Goal: Find specific fact: Find specific fact

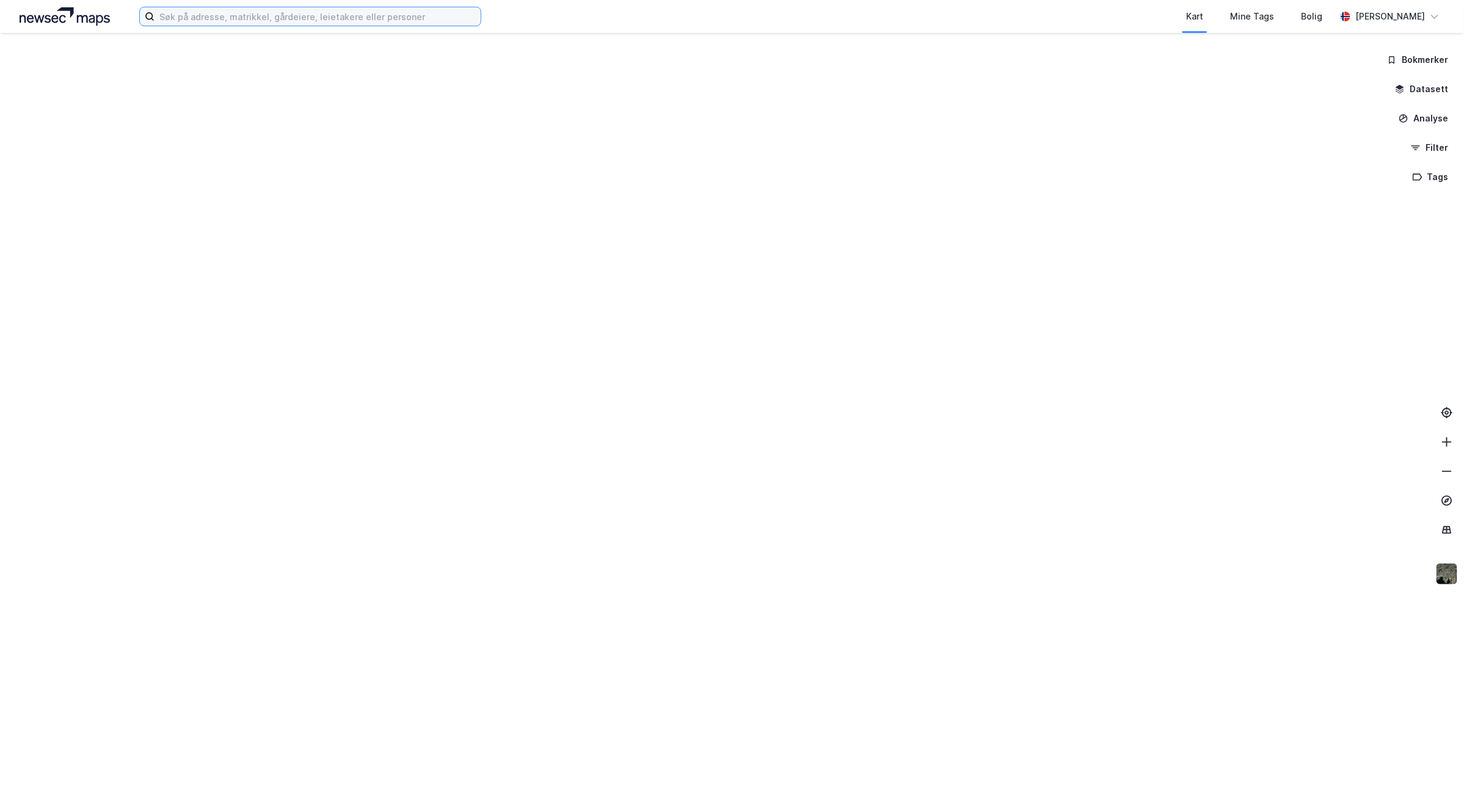
click at [393, 11] on input at bounding box center [317, 16] width 326 height 19
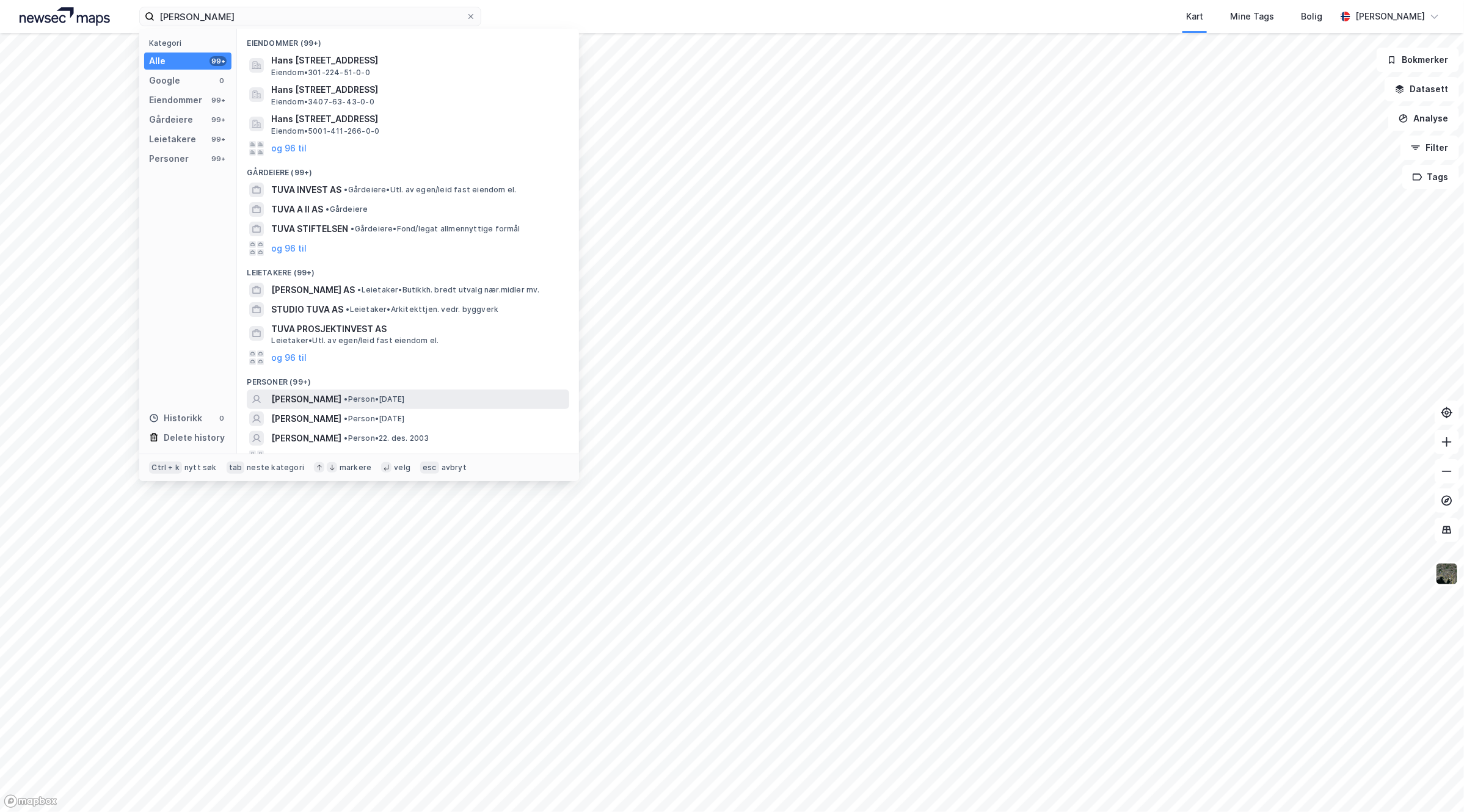
click at [440, 395] on div "[PERSON_NAME] • Person • [DATE]" at bounding box center [419, 399] width 295 height 14
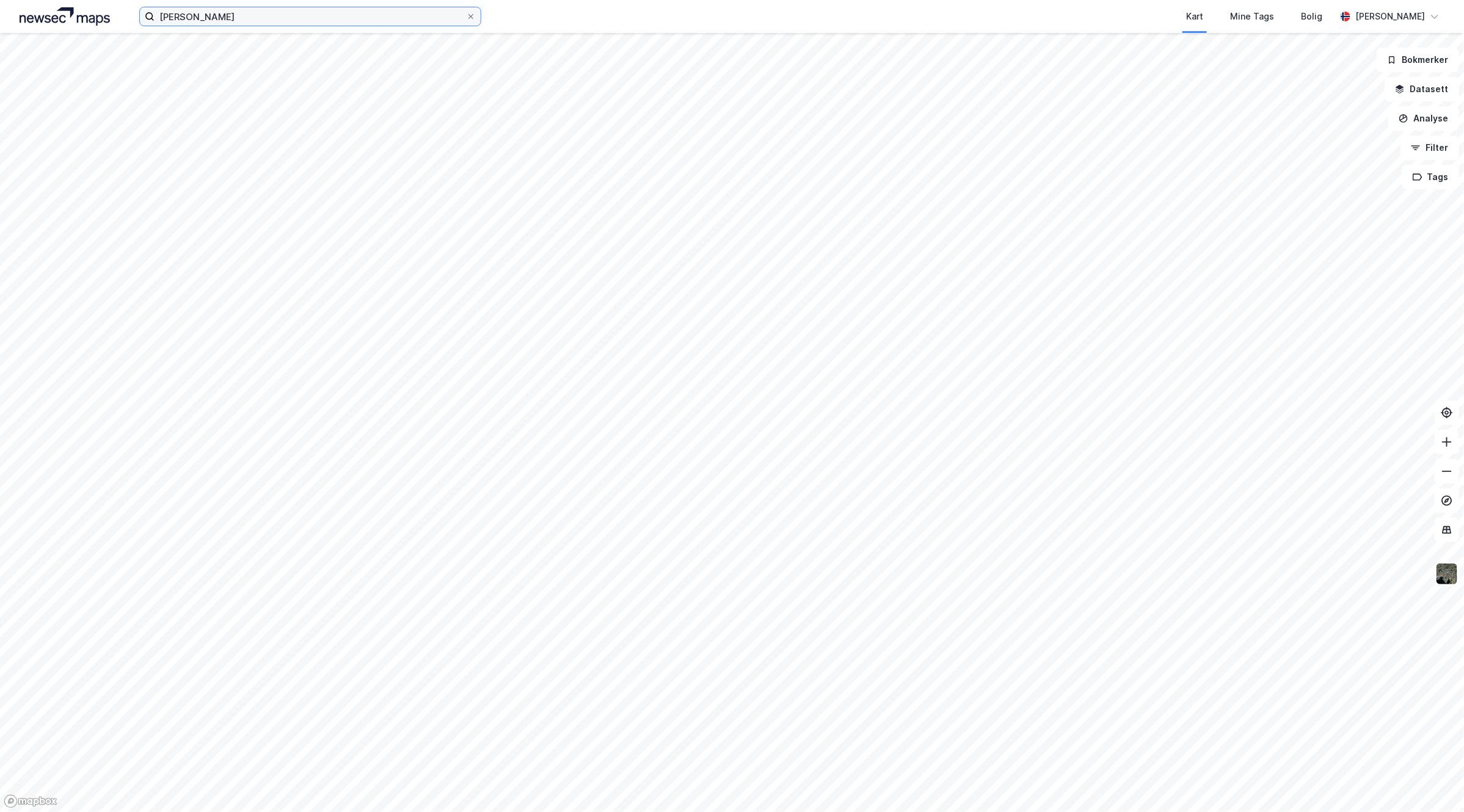
click at [224, 13] on input "[PERSON_NAME]" at bounding box center [310, 16] width 312 height 19
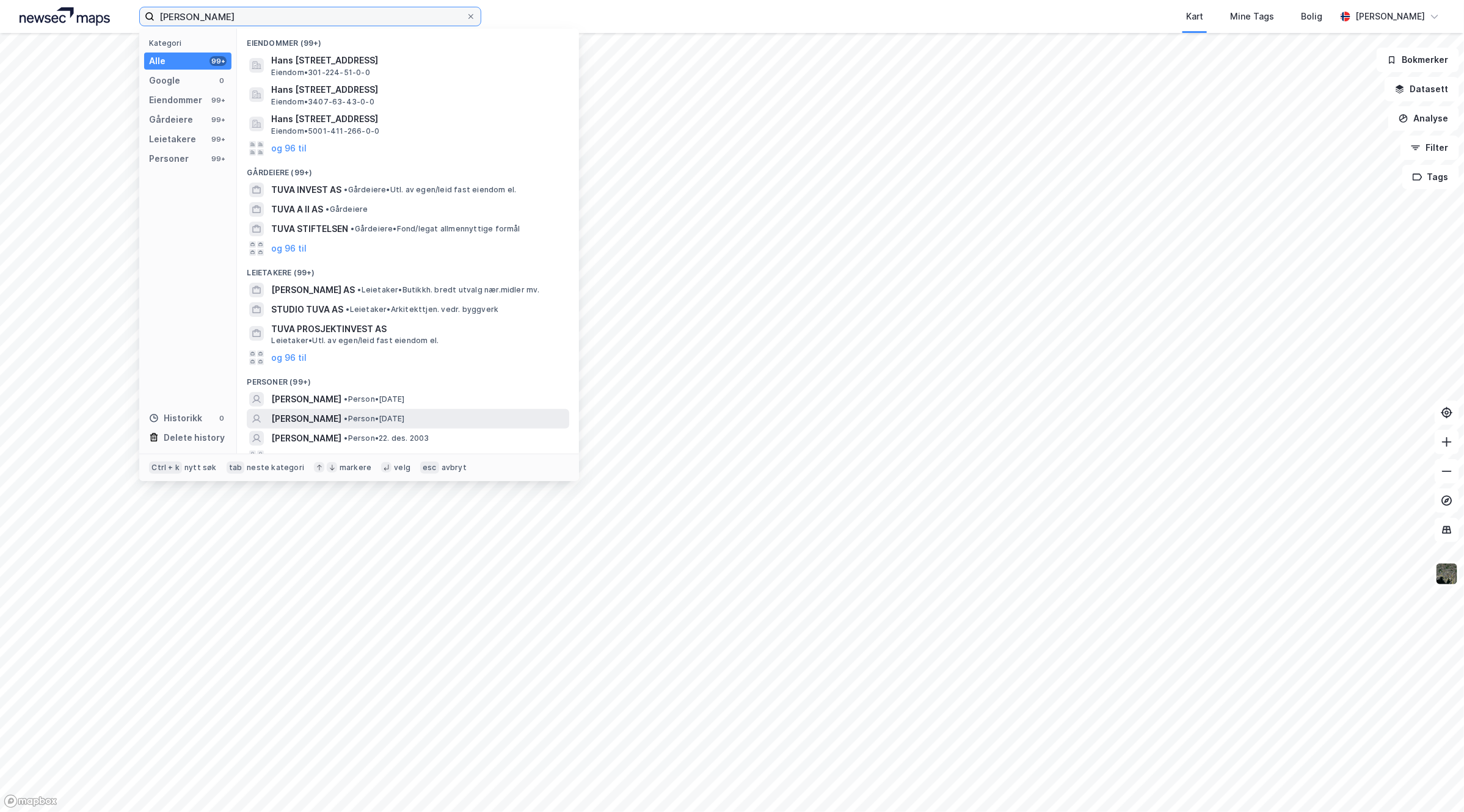
scroll to position [13, 0]
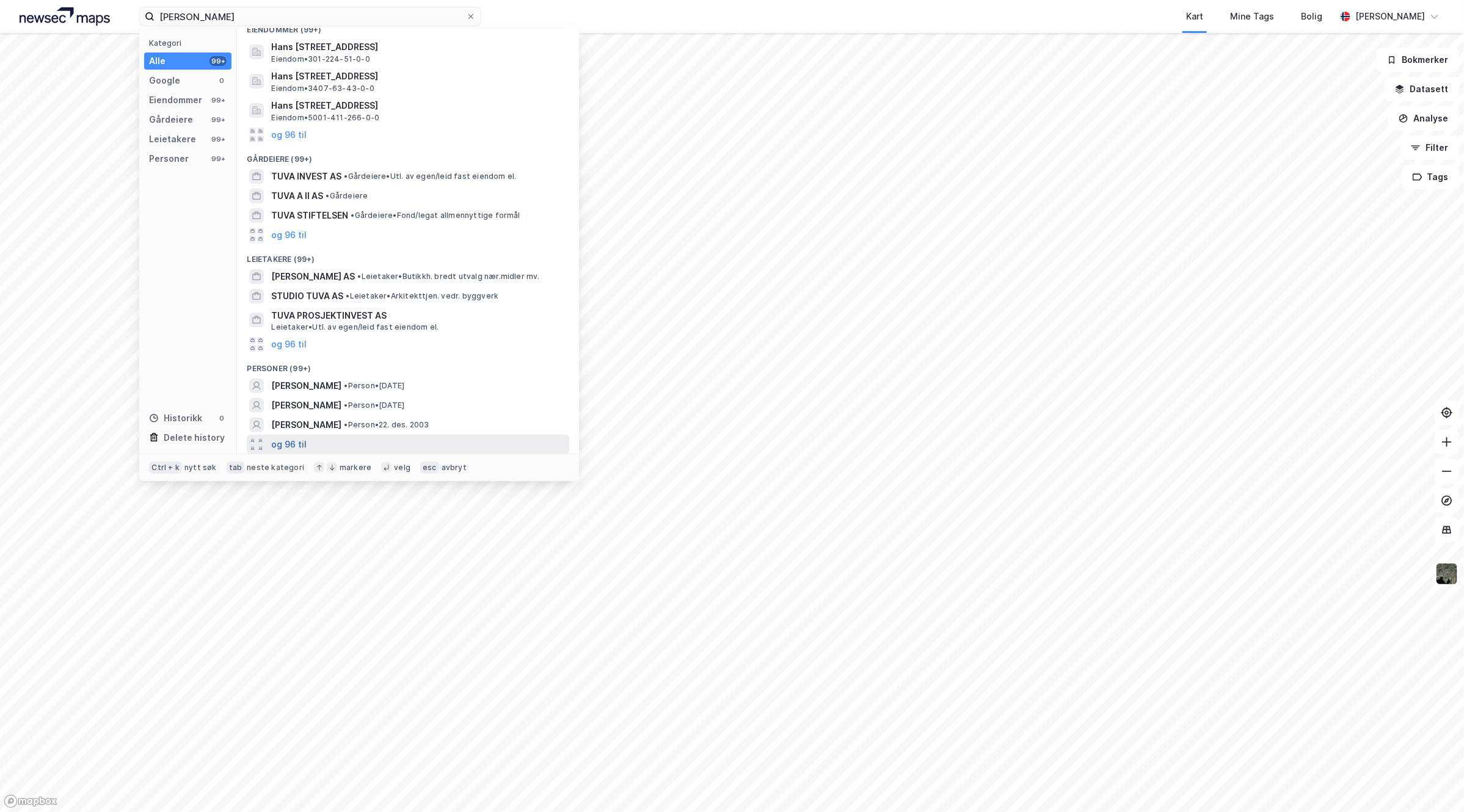
click at [292, 438] on button "og 96 til" at bounding box center [289, 444] width 36 height 14
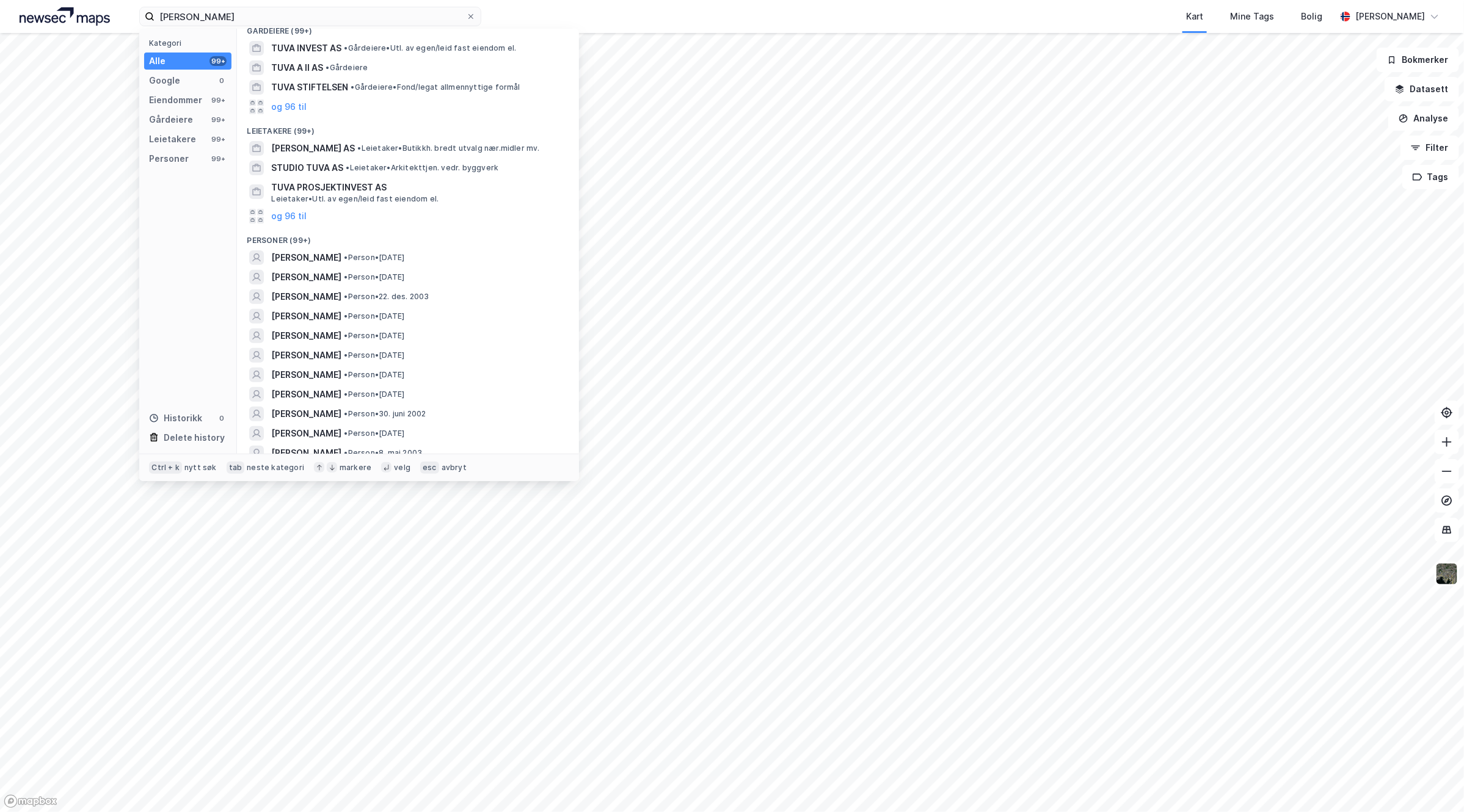
scroll to position [166, 0]
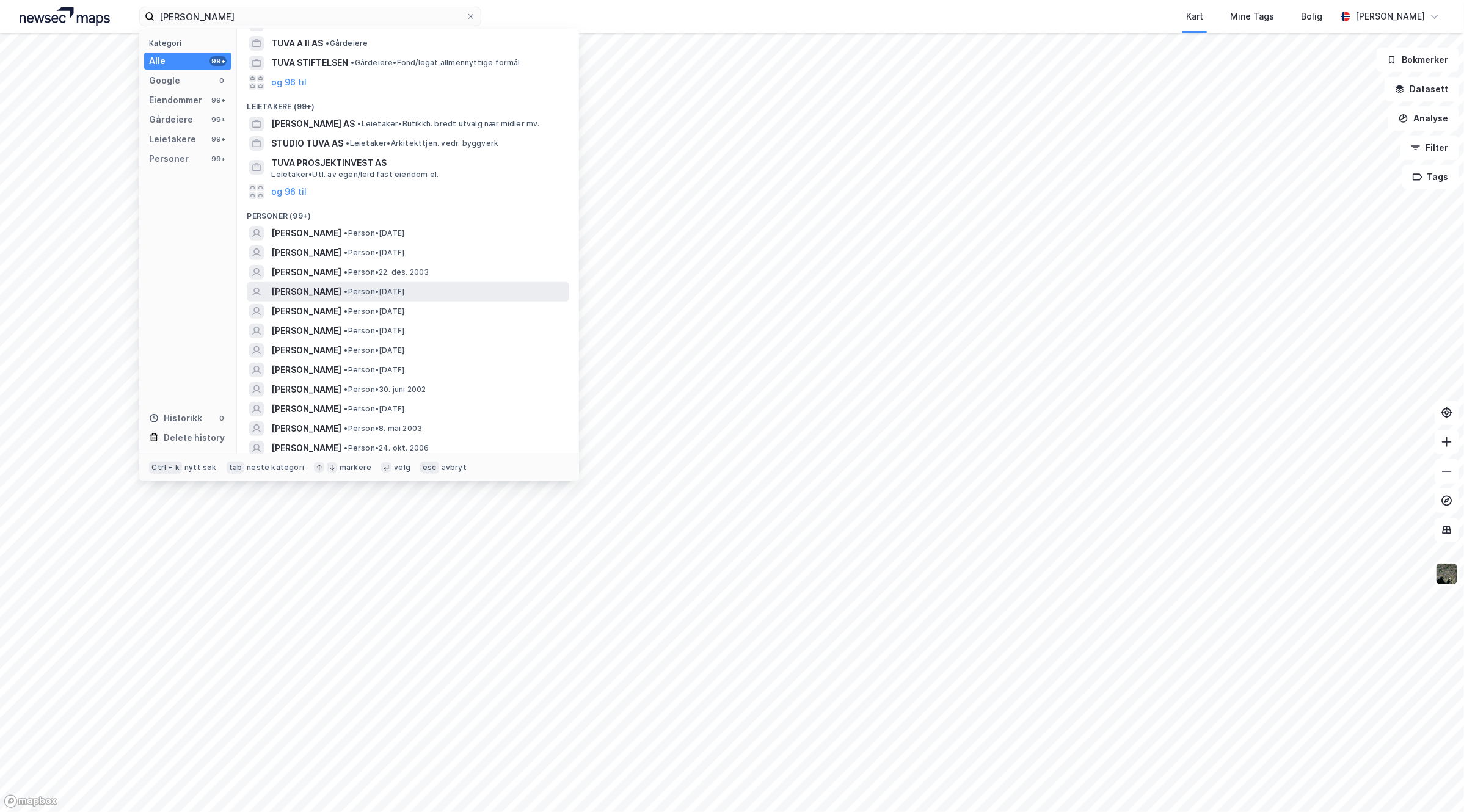
click at [444, 289] on div "[PERSON_NAME] • Person • [DATE]" at bounding box center [419, 292] width 295 height 14
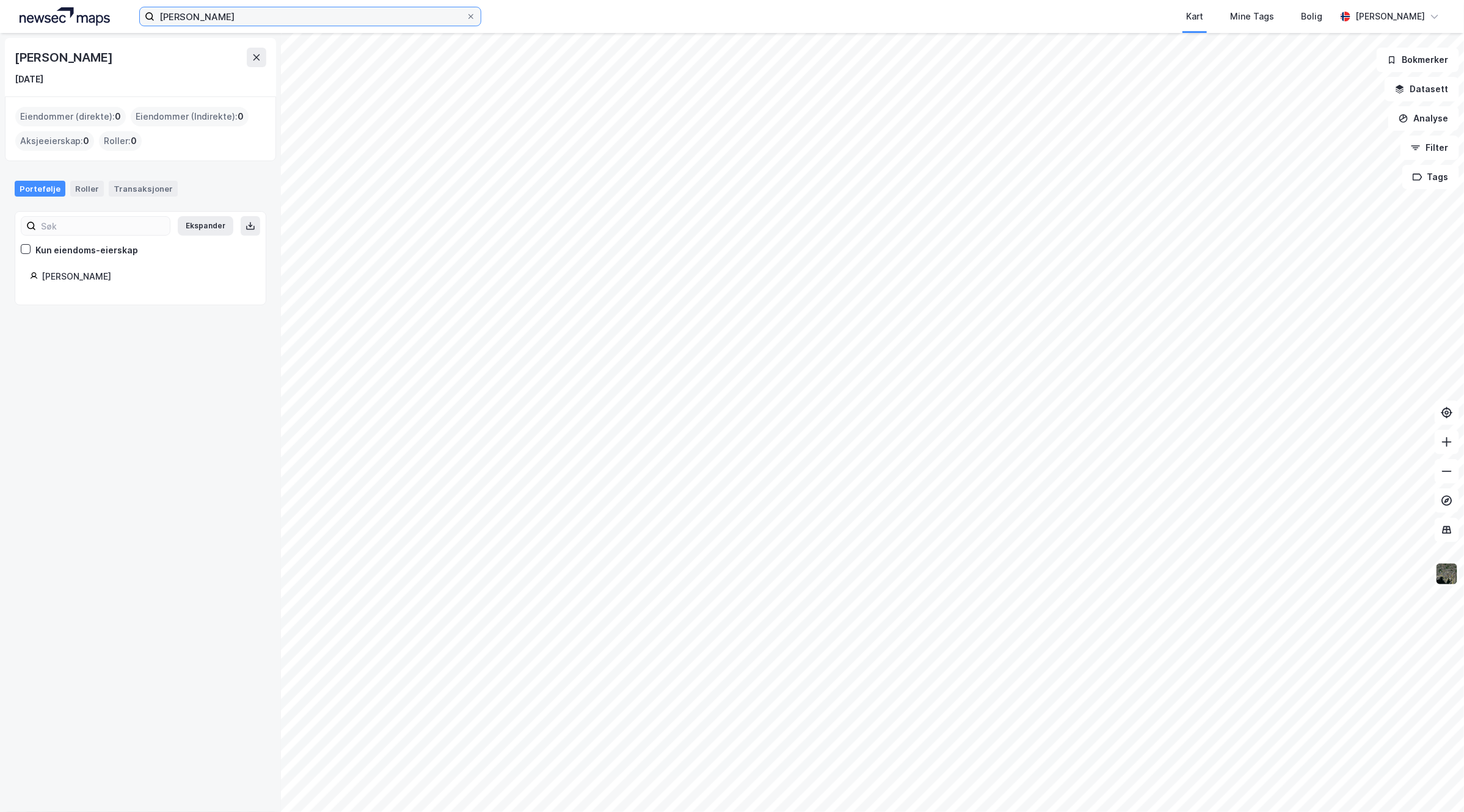
click at [231, 20] on input "[PERSON_NAME]" at bounding box center [310, 16] width 312 height 19
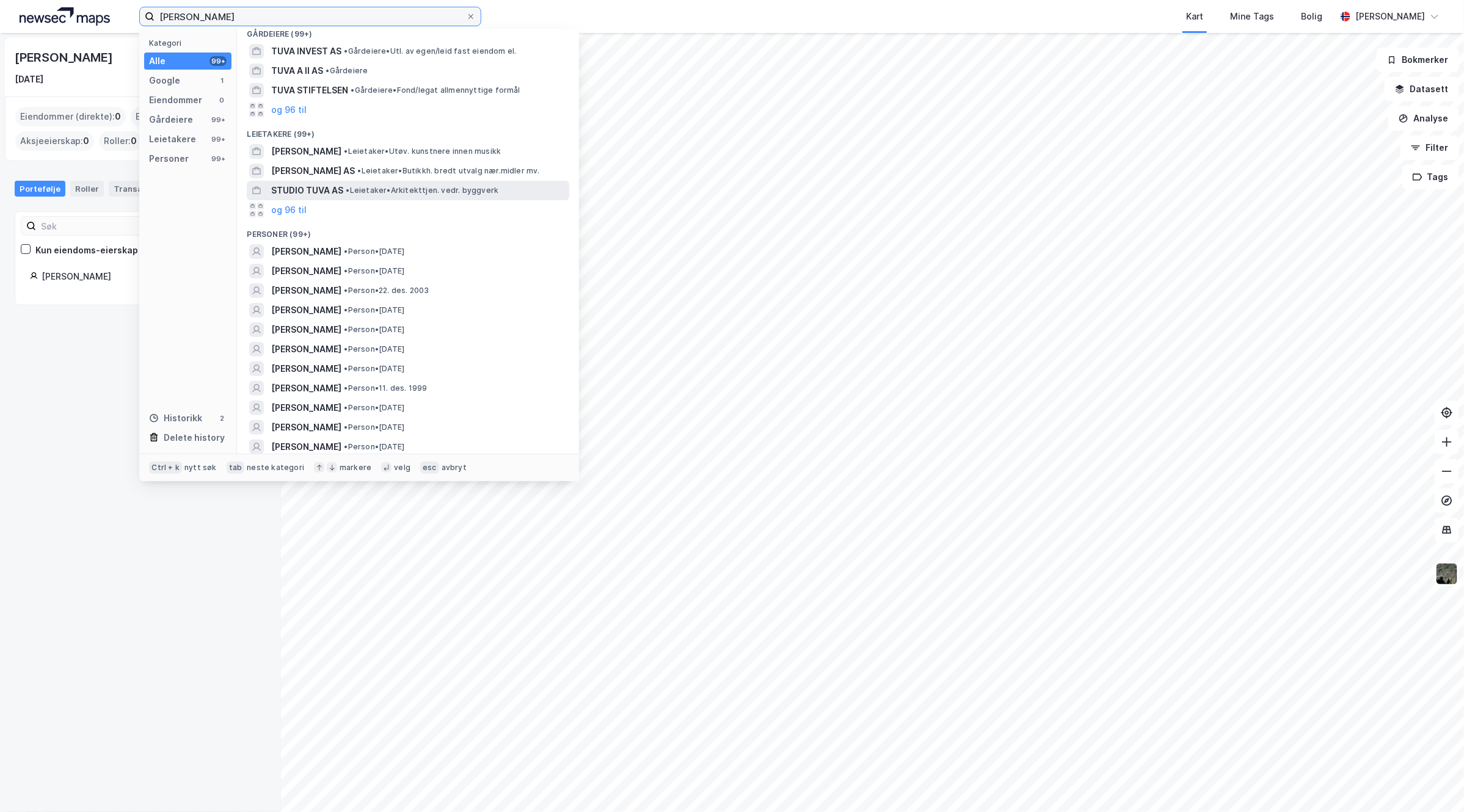
scroll to position [77, 0]
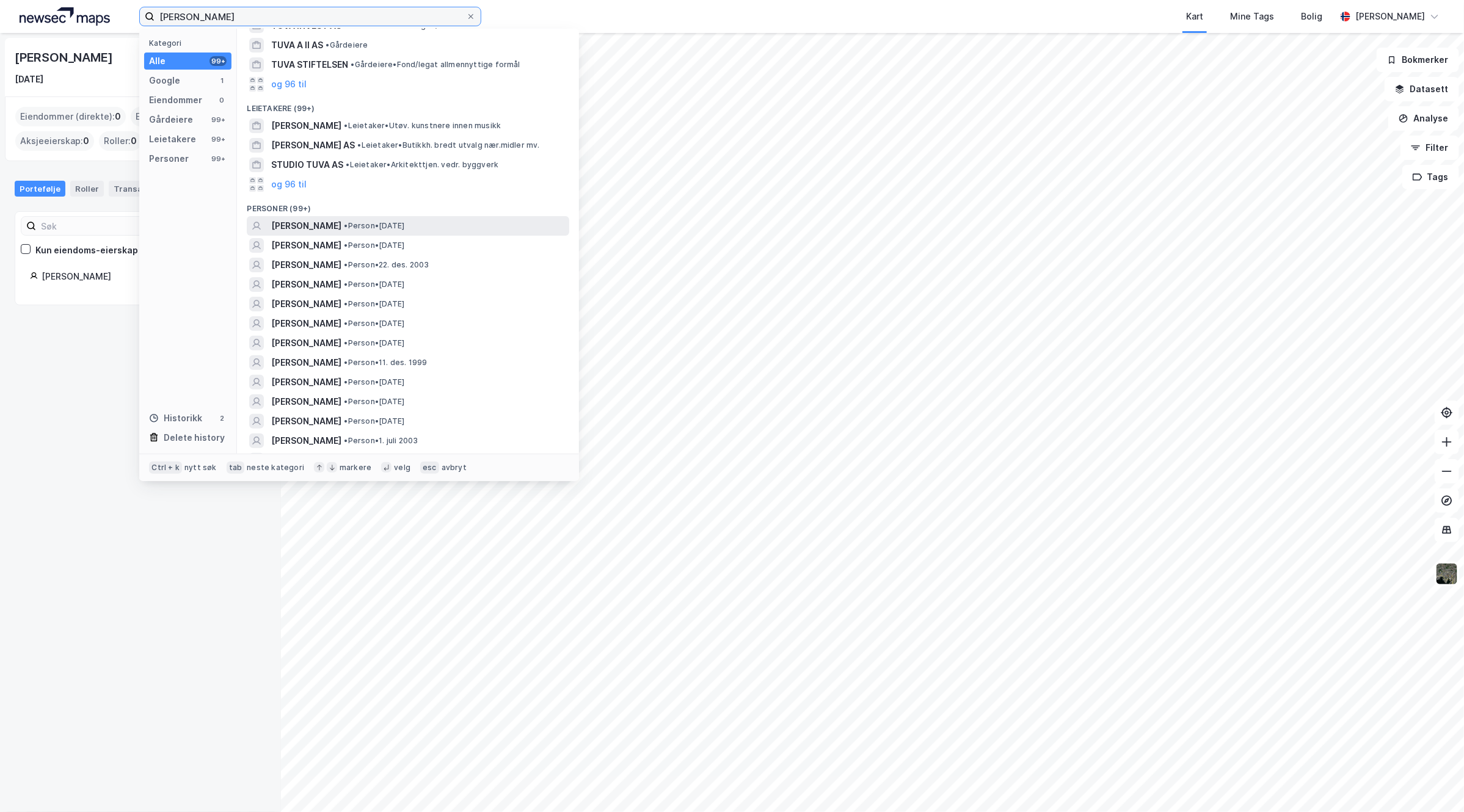
type input "[PERSON_NAME]"
click at [436, 223] on div "[PERSON_NAME] • Person • [DATE]" at bounding box center [419, 226] width 295 height 14
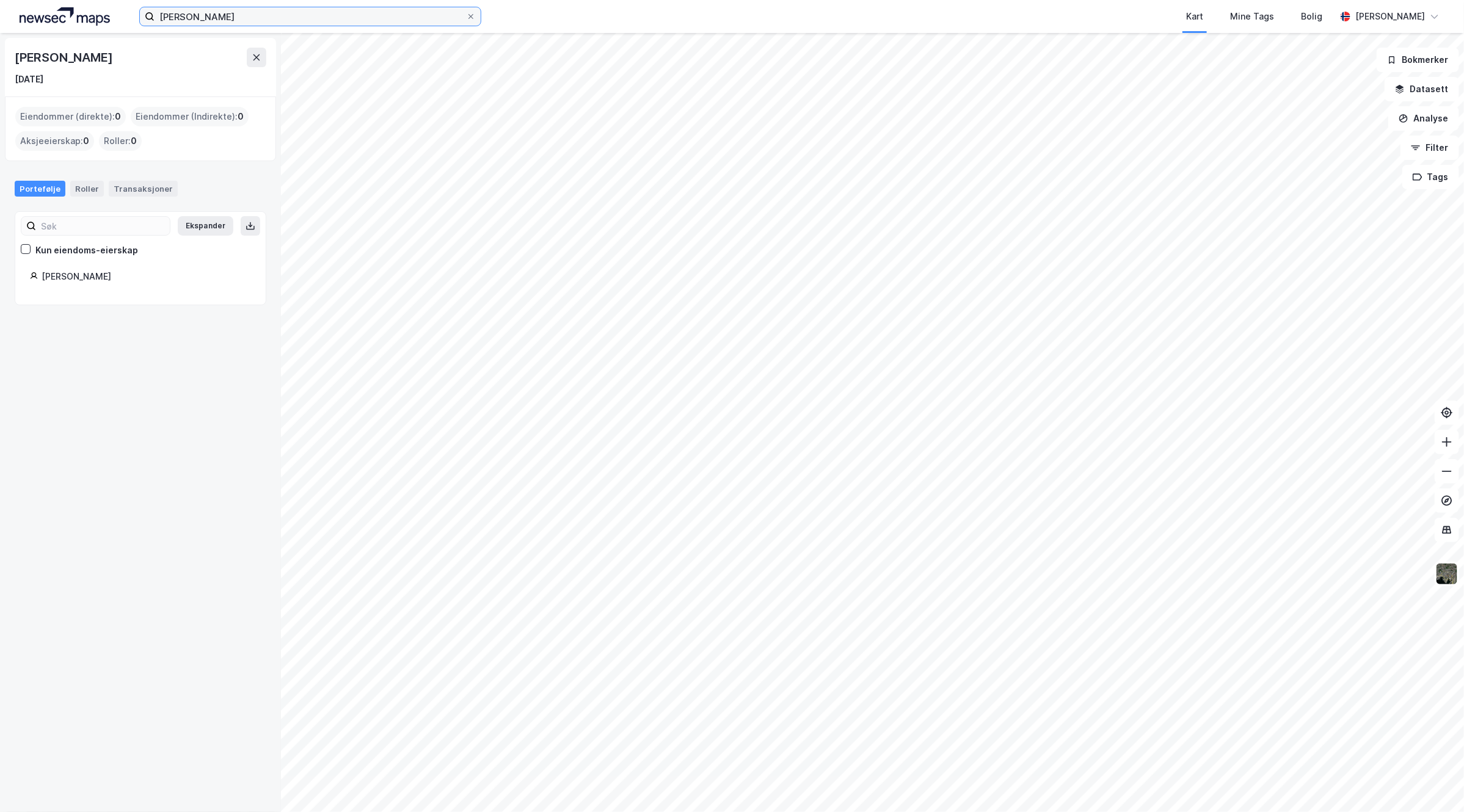
click at [238, 19] on input "[PERSON_NAME]" at bounding box center [310, 16] width 312 height 19
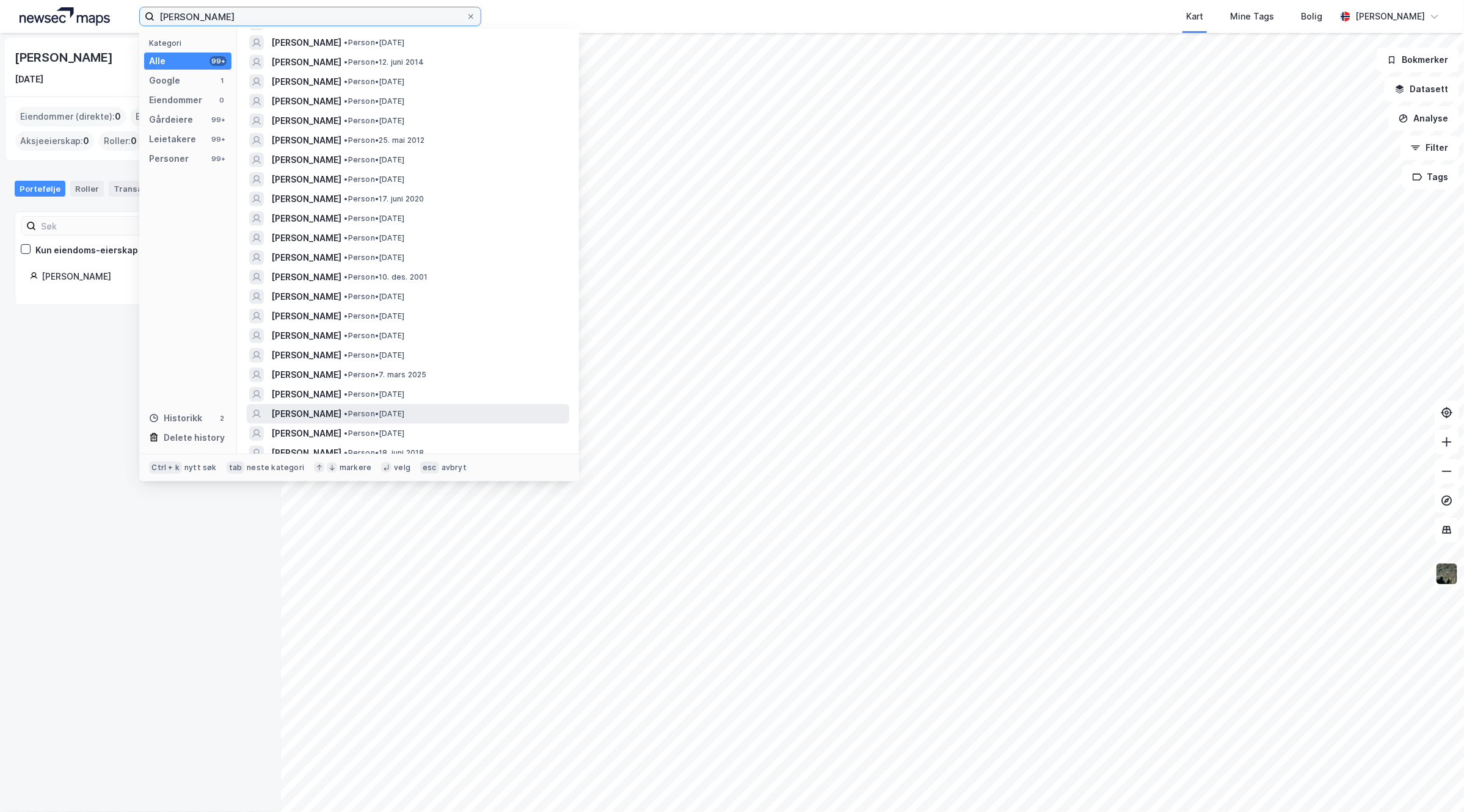
scroll to position [687, 0]
